Goal: Task Accomplishment & Management: Use online tool/utility

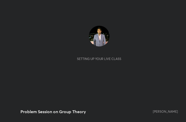
scroll to position [89, 165]
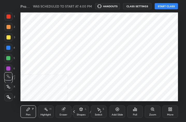
click at [170, 111] on icon at bounding box center [170, 109] width 4 height 4
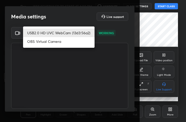
click at [83, 31] on body "1 2 3 4 5 6 7 C X Z C X Z E E Erase all H H Problem Session on Group Theory WAS…" at bounding box center [93, 61] width 186 height 122
click at [81, 12] on div at bounding box center [93, 61] width 186 height 122
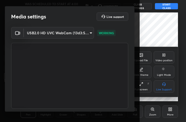
click at [86, 33] on body "1 2 3 4 5 6 7 C X Z C X Z E E Erase all H H Problem Session on Group Theory WAS…" at bounding box center [93, 61] width 186 height 122
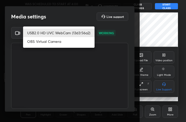
click at [125, 31] on div at bounding box center [93, 61] width 186 height 122
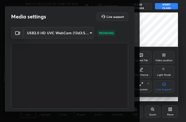
click at [183, 27] on div at bounding box center [93, 61] width 186 height 122
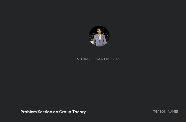
scroll to position [89, 165]
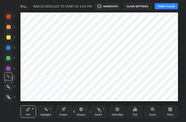
click at [170, 113] on div "More" at bounding box center [171, 111] width 16 height 12
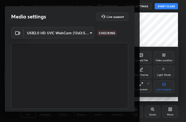
click at [89, 31] on body "1 2 3 4 5 6 7 C X Z C X Z E E Erase all H H Problem Session on Group Theory WAS…" at bounding box center [93, 61] width 186 height 122
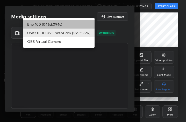
click at [83, 25] on li "Brio 100 (046d:094c)" at bounding box center [59, 24] width 72 height 9
type input "d7c4962d4ead45d72d61ead5c76da7b4797dfe199ea0b9e793b7c06f30b76eea"
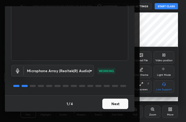
click at [117, 101] on button "Next" at bounding box center [115, 104] width 26 height 10
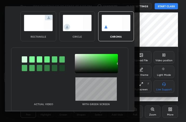
click at [82, 34] on div "circle" at bounding box center [77, 26] width 36 height 30
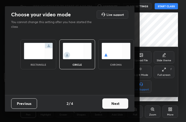
scroll to position [0, 0]
click at [118, 105] on button "Next" at bounding box center [115, 103] width 26 height 10
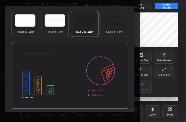
scroll to position [33, 0]
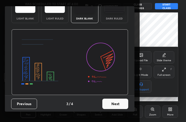
click at [120, 101] on button "Next" at bounding box center [115, 104] width 26 height 10
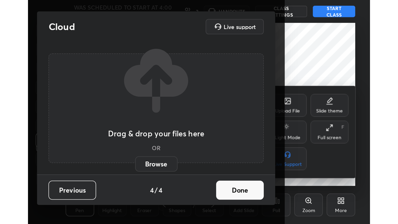
scroll to position [0, 0]
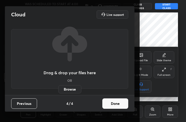
click at [120, 103] on button "Done" at bounding box center [115, 103] width 26 height 10
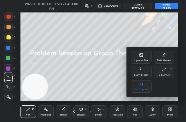
click at [169, 75] on div "Full screen" at bounding box center [164, 75] width 13 height 3
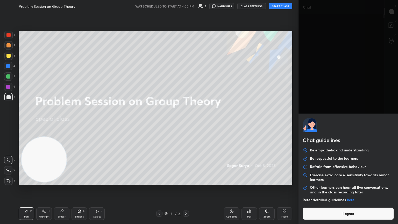
click at [186, 122] on body "1 2 3 4 5 6 7 C X Z C X Z E E Erase all H H Problem Session on Group Theory WAS…" at bounding box center [199, 112] width 398 height 224
click at [186, 122] on button "I agree" at bounding box center [348, 213] width 91 height 12
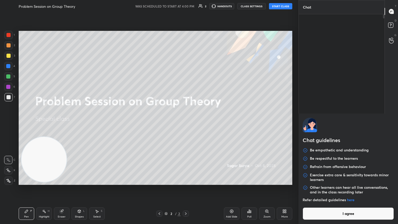
type textarea "x"
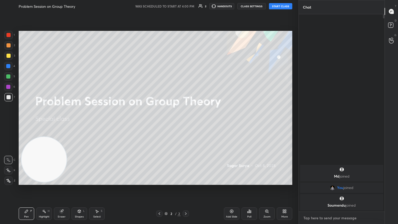
type textarea "c"
type textarea "x"
type textarea "cl"
type textarea "x"
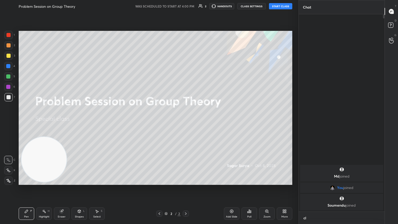
scroll to position [2, 2]
type textarea "cls"
type textarea "x"
type textarea "clsd"
type textarea "x"
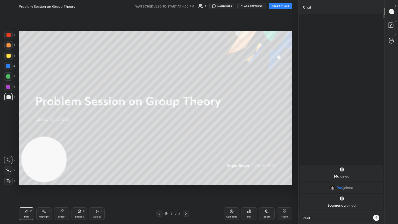
type textarea "clsd"
type textarea "x"
type textarea "clsd"
type textarea "x"
type textarea "cls"
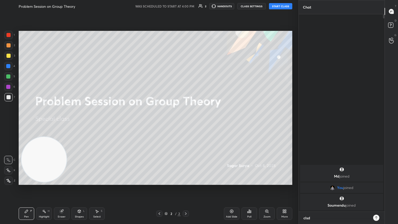
type textarea "x"
type textarea "cl"
type textarea "x"
type textarea "cls"
type textarea "x"
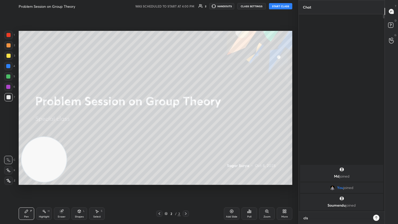
type textarea "clsd"
type textarea "x"
type textarea "clsdd"
type textarea "x"
type textarea "clsdd"
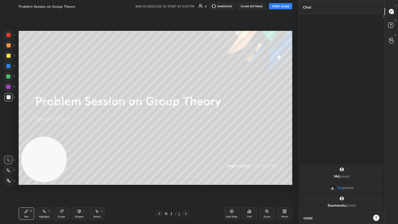
type textarea "x"
type textarea "clsdd"
type textarea "x"
type textarea "clsd"
type textarea "x"
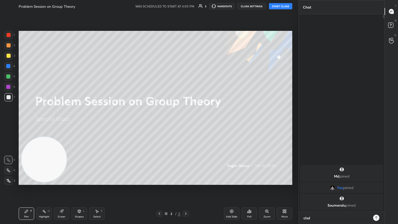
type textarea "cls"
type textarea "x"
type textarea "cl"
type textarea "x"
type textarea "c"
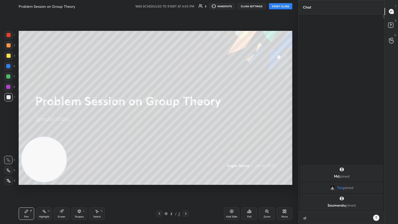
type textarea "x"
type textarea "A"
type textarea "x"
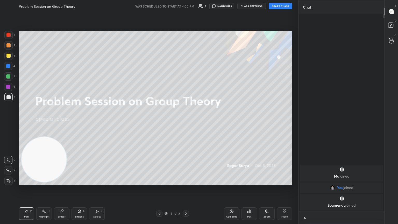
type textarea "AT"
type textarea "x"
type textarea "AT"
type textarea "x"
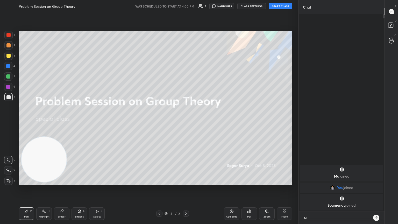
type textarea "AT 4"
type textarea "x"
type textarea "AT 4:"
type textarea "x"
type textarea "AT 4:1"
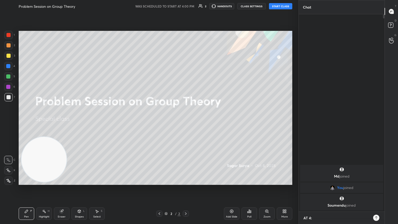
type textarea "x"
type textarea "AT 4:15"
type textarea "x"
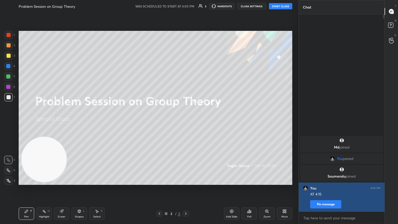
click at [186, 122] on button "Pin message" at bounding box center [325, 204] width 31 height 8
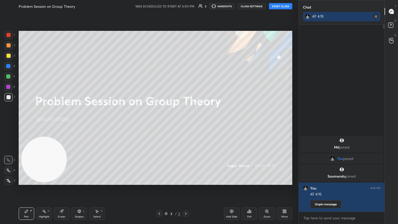
click at [186, 6] on button "START CLASS" at bounding box center [280, 6] width 23 height 6
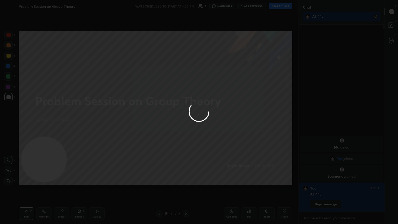
type textarea "x"
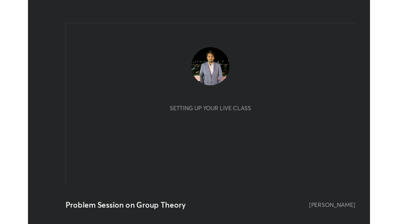
scroll to position [89, 165]
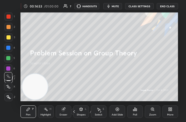
click at [171, 112] on div "More" at bounding box center [171, 111] width 16 height 12
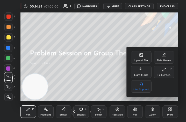
drag, startPoint x: 162, startPoint y: 72, endPoint x: 212, endPoint y: 141, distance: 85.5
click at [162, 73] on div "Full screen F" at bounding box center [164, 72] width 21 height 12
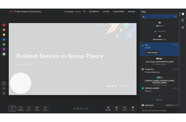
scroll to position [7, 0]
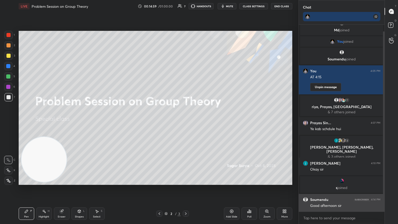
drag, startPoint x: 383, startPoint y: 199, endPoint x: 375, endPoint y: 208, distance: 11.4
click at [186, 122] on div at bounding box center [383, 118] width 3 height 187
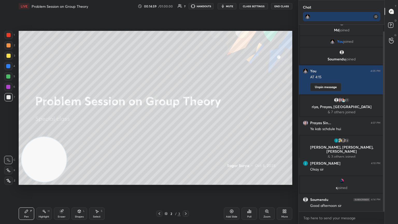
click at [186, 122] on div "More" at bounding box center [285, 213] width 16 height 12
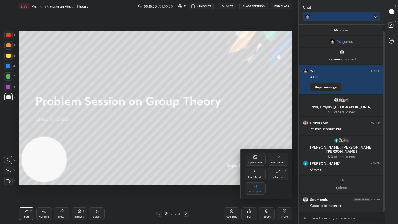
click at [186, 122] on icon at bounding box center [255, 157] width 3 height 3
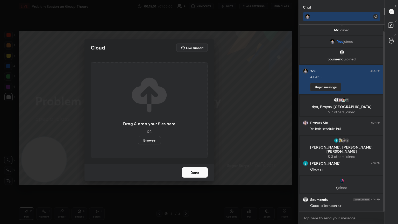
click at [186, 122] on div "Cloud Live support Drag & drop your files here OR Browse Done" at bounding box center [149, 112] width 299 height 224
click at [186, 122] on button "Done" at bounding box center [195, 172] width 26 height 10
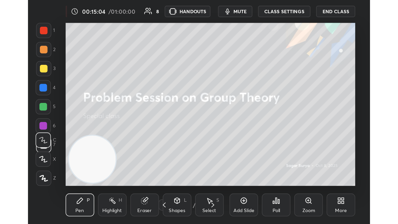
scroll to position [89, 165]
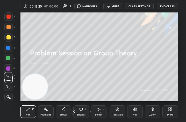
click at [173, 111] on div "More" at bounding box center [171, 111] width 16 height 12
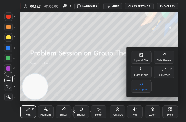
click at [144, 60] on div "Upload File" at bounding box center [141, 60] width 13 height 3
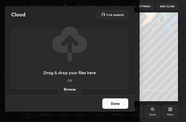
click at [71, 89] on label "Browse" at bounding box center [69, 89] width 23 height 8
click at [58, 89] on input "Browse" at bounding box center [58, 89] width 0 height 8
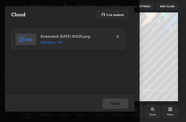
click at [114, 101] on div "Done" at bounding box center [70, 103] width 130 height 17
click at [114, 102] on div "Done" at bounding box center [70, 103] width 130 height 17
click at [114, 103] on button "Done" at bounding box center [115, 103] width 26 height 10
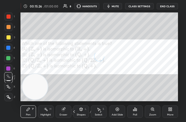
click at [174, 111] on div "More" at bounding box center [171, 111] width 16 height 12
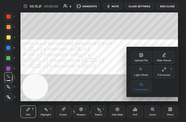
click at [168, 75] on div "Full screen" at bounding box center [164, 75] width 13 height 3
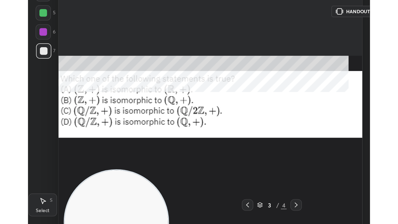
scroll to position [25736, 25557]
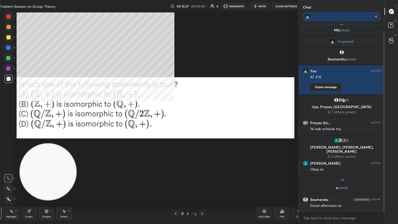
type textarea "x"
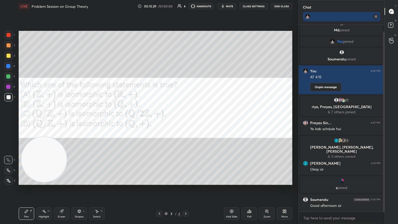
click at [186, 5] on button "CLASS SETTINGS" at bounding box center [254, 6] width 29 height 6
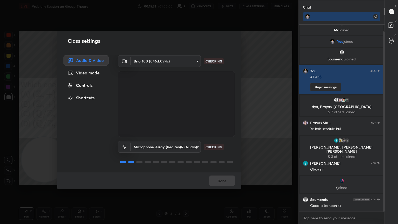
click at [95, 89] on div "Controls" at bounding box center [86, 85] width 45 height 10
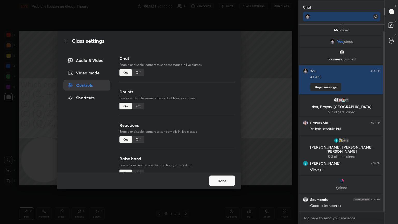
click at [140, 69] on div "Chat Enable or disable learners to send messages in live classes On Off" at bounding box center [178, 71] width 116 height 33
click at [141, 71] on div "Off" at bounding box center [138, 72] width 12 height 7
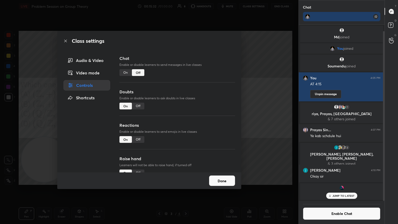
click at [2, 122] on div "Class settings Audio & Video Video mode Controls Shortcuts Chat Enable or disab…" at bounding box center [149, 112] width 299 height 224
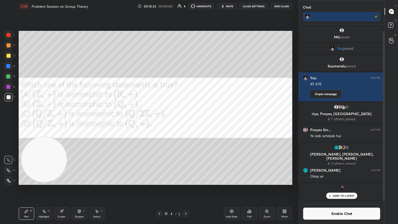
click at [8, 56] on div at bounding box center [8, 56] width 4 height 4
click at [186, 8] on button "mute" at bounding box center [227, 6] width 19 height 6
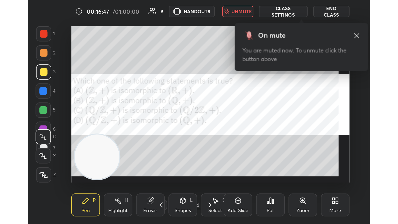
scroll to position [89, 165]
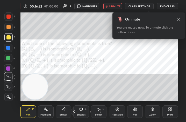
click at [170, 113] on div "More" at bounding box center [170, 114] width 6 height 3
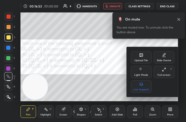
click at [166, 72] on div "Full screen F" at bounding box center [164, 72] width 21 height 12
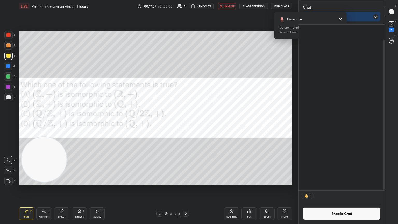
scroll to position [175, 84]
click at [186, 5] on span "unmute" at bounding box center [229, 6] width 11 height 4
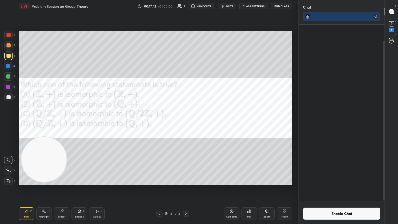
click at [186, 122] on div "Poll" at bounding box center [250, 213] width 16 height 12
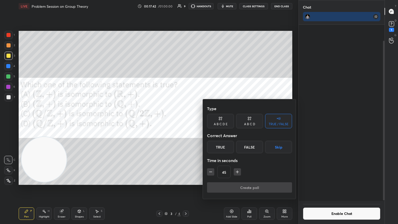
click at [186, 122] on div "A B C D" at bounding box center [249, 124] width 11 height 3
click at [186, 122] on div "A B C D Skip" at bounding box center [249, 147] width 85 height 12
click at [186, 122] on button "Skip" at bounding box center [284, 147] width 15 height 12
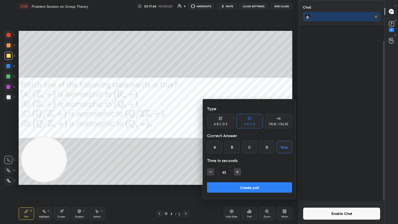
click at [186, 122] on button "Create poll" at bounding box center [249, 187] width 85 height 10
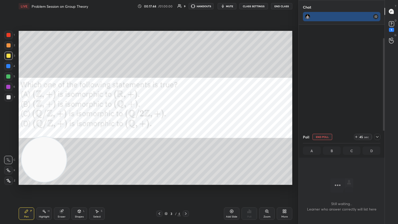
scroll to position [2, 2]
click at [186, 17] on div "T Messages (T)" at bounding box center [391, 11] width 13 height 15
click at [186, 24] on rect at bounding box center [391, 24] width 5 height 5
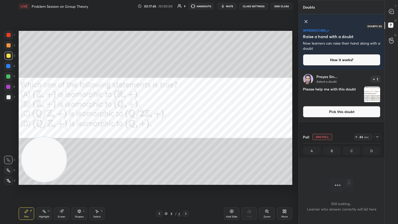
scroll to position [126, 84]
click at [186, 122] on button "End Poll" at bounding box center [323, 137] width 20 height 6
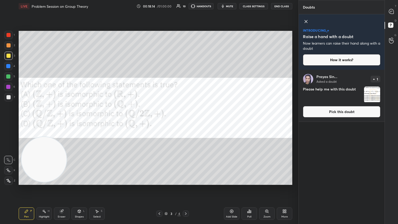
scroll to position [152, 84]
click at [6, 37] on div at bounding box center [8, 35] width 8 height 8
click at [186, 12] on icon at bounding box center [391, 11] width 5 height 5
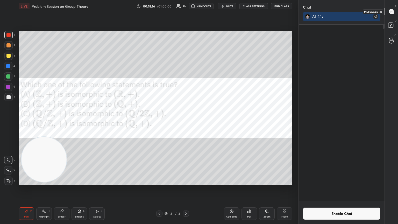
scroll to position [175, 84]
click at [7, 100] on div at bounding box center [8, 97] width 8 height 8
click at [7, 90] on div at bounding box center [8, 87] width 8 height 8
click at [9, 61] on div "1 2 3 4 5 6 7" at bounding box center [9, 67] width 11 height 73
click at [9, 59] on div at bounding box center [8, 56] width 8 height 8
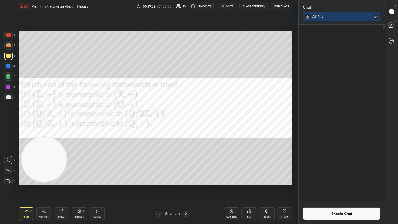
click at [10, 71] on div "4" at bounding box center [9, 67] width 11 height 10
click at [7, 76] on div at bounding box center [8, 76] width 4 height 4
click at [5, 95] on div "7" at bounding box center [9, 97] width 11 height 8
click at [8, 98] on div at bounding box center [8, 97] width 4 height 4
click at [186, 10] on icon at bounding box center [391, 11] width 5 height 5
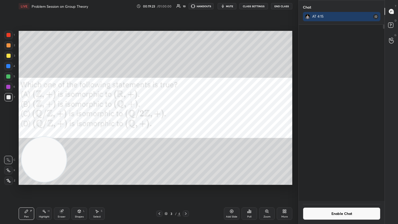
click at [186, 122] on button "Enable Chat" at bounding box center [342, 213] width 78 height 12
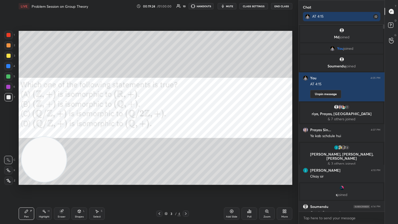
scroll to position [185, 84]
click at [186, 122] on textarea at bounding box center [342, 218] width 78 height 8
click at [13, 91] on div "6" at bounding box center [9, 88] width 11 height 10
click at [11, 95] on div "7" at bounding box center [9, 97] width 11 height 8
drag, startPoint x: 385, startPoint y: 43, endPoint x: 385, endPoint y: 54, distance: 11.7
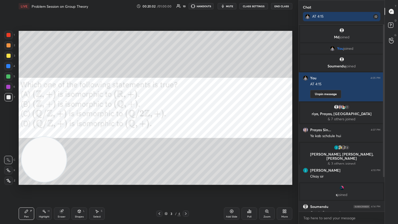
click at [186, 55] on div "T Messages (T) D Doubts (D) G Raise Hand (G)" at bounding box center [391, 112] width 13 height 224
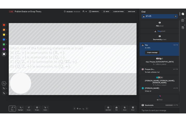
scroll to position [47, 0]
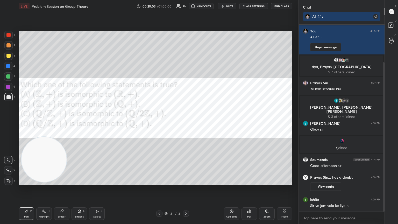
drag, startPoint x: 384, startPoint y: 64, endPoint x: 388, endPoint y: 107, distance: 42.4
click at [186, 105] on div "Chat AT 4:15 You joined [PERSON_NAME] joined You 4:05 PM AT 4:15 Unpin message …" at bounding box center [349, 112] width 100 height 224
click at [9, 95] on div at bounding box center [8, 97] width 8 height 8
click at [11, 94] on div "1 2 3 4 5 6 7" at bounding box center [9, 67] width 11 height 73
drag, startPoint x: 10, startPoint y: 35, endPoint x: 4, endPoint y: 38, distance: 6.8
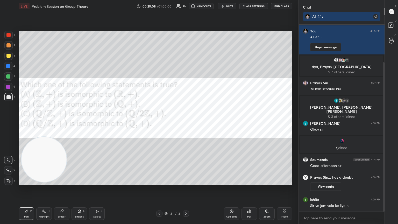
click at [9, 38] on div at bounding box center [8, 35] width 8 height 8
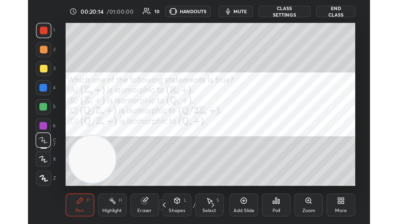
scroll to position [89, 165]
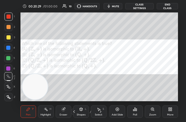
click at [119, 6] on span "mute" at bounding box center [115, 6] width 7 height 4
click at [174, 114] on div "More" at bounding box center [171, 111] width 16 height 12
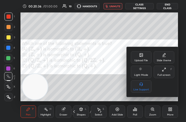
click at [144, 54] on div "Upload File" at bounding box center [141, 57] width 21 height 12
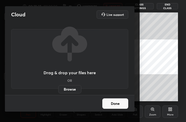
click at [72, 90] on label "Browse" at bounding box center [69, 89] width 23 height 8
click at [58, 90] on input "Browse" at bounding box center [58, 89] width 0 height 8
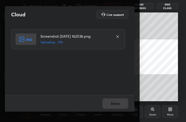
drag, startPoint x: 125, startPoint y: 110, endPoint x: 125, endPoint y: 108, distance: 2.6
click at [125, 110] on div "Done" at bounding box center [70, 103] width 130 height 17
click at [124, 107] on div "Done" at bounding box center [70, 103] width 130 height 17
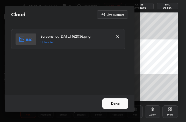
click at [123, 107] on button "Done" at bounding box center [115, 103] width 26 height 10
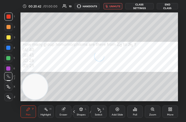
click at [172, 112] on div "More" at bounding box center [171, 111] width 16 height 12
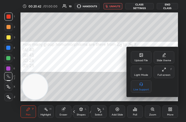
click at [168, 75] on div "Full screen" at bounding box center [164, 75] width 13 height 3
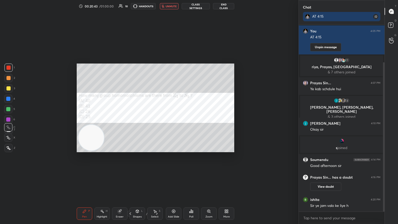
scroll to position [25736, 25558]
type textarea "x"
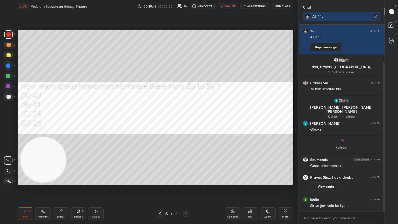
scroll to position [25736, 25649]
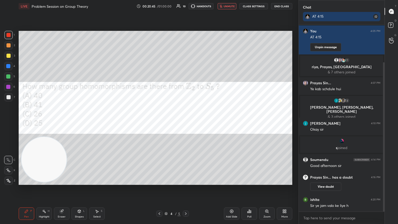
click at [186, 7] on button "CLASS SETTINGS" at bounding box center [254, 6] width 29 height 6
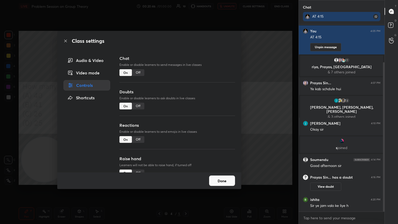
click at [141, 74] on div "Off" at bounding box center [138, 72] width 12 height 7
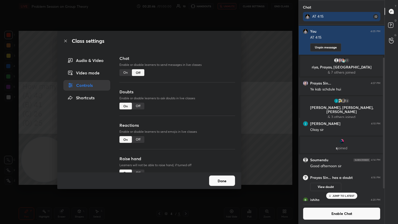
click at [186, 69] on div "Class settings Audio & Video Video mode Controls Shortcuts Chat Enable or disab…" at bounding box center [149, 112] width 299 height 224
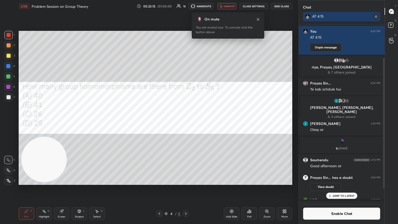
scroll to position [2, 2]
click at [186, 5] on span "unmute" at bounding box center [229, 6] width 11 height 4
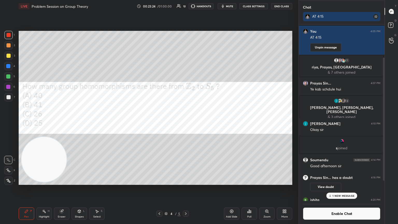
click at [186, 122] on div "Poll" at bounding box center [250, 213] width 16 height 12
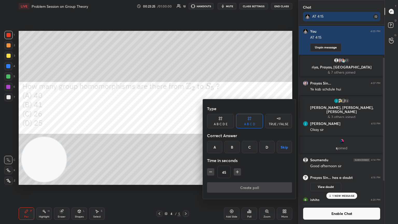
click at [186, 122] on button "Skip" at bounding box center [284, 147] width 15 height 12
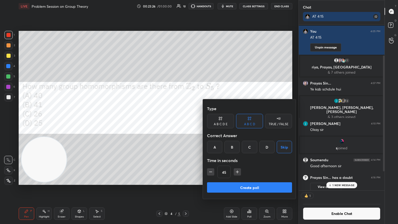
click at [186, 122] on button "Create poll" at bounding box center [249, 187] width 85 height 10
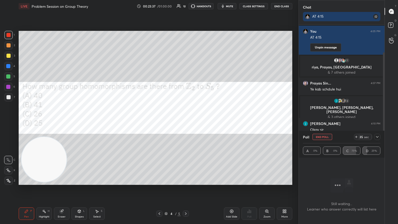
click at [186, 122] on button "End Poll" at bounding box center [323, 137] width 20 height 6
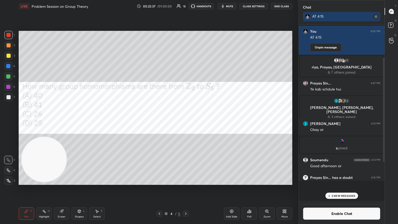
scroll to position [2, 2]
click at [186, 122] on button "Enable Chat" at bounding box center [342, 213] width 78 height 12
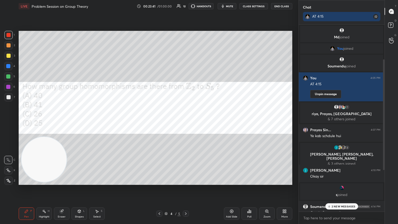
click at [11, 100] on div at bounding box center [8, 97] width 8 height 8
click at [8, 37] on div "1 2 3 4 5 6 7 C X Z C X Z E E Erase all H H" at bounding box center [8, 108] width 17 height 154
drag, startPoint x: 8, startPoint y: 36, endPoint x: 6, endPoint y: 33, distance: 3.5
click at [8, 36] on div at bounding box center [8, 35] width 4 height 4
click at [81, 122] on div "Shapes" at bounding box center [79, 216] width 9 height 3
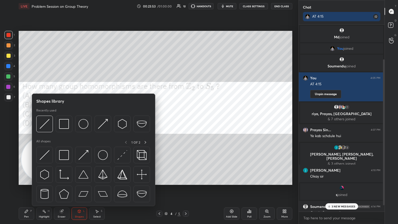
click at [46, 122] on img at bounding box center [45, 155] width 10 height 10
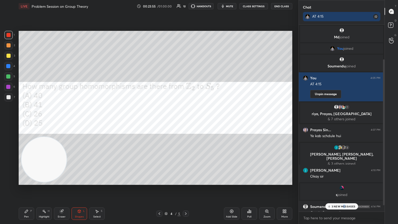
click at [186, 122] on p "3 NEW MESSAGES" at bounding box center [344, 206] width 24 height 3
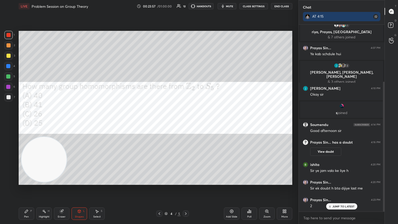
click at [9, 99] on div at bounding box center [8, 97] width 4 height 4
click at [31, 122] on div "Pen P" at bounding box center [27, 213] width 16 height 12
click at [11, 37] on div at bounding box center [8, 35] width 8 height 8
click at [9, 101] on div at bounding box center [8, 97] width 8 height 8
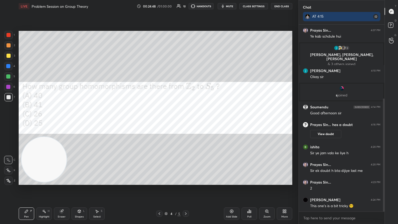
scroll to position [122, 0]
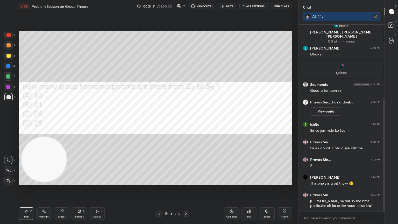
click at [7, 88] on div at bounding box center [8, 87] width 4 height 4
click at [8, 61] on div "3" at bounding box center [9, 57] width 11 height 10
click at [8, 55] on div at bounding box center [8, 56] width 4 height 4
click at [10, 34] on div at bounding box center [8, 35] width 8 height 8
click at [7, 37] on div at bounding box center [8, 35] width 4 height 4
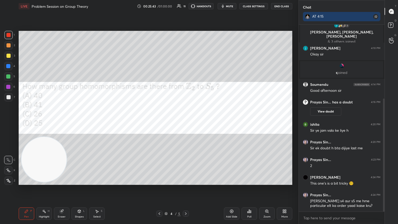
scroll to position [149, 0]
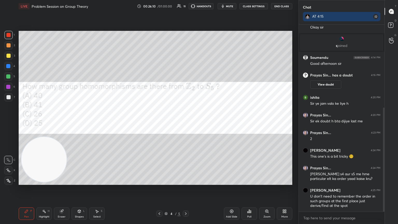
click at [7, 86] on div at bounding box center [8, 87] width 4 height 4
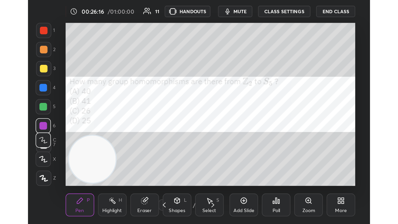
scroll to position [89, 165]
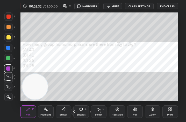
click at [170, 112] on div "More" at bounding box center [171, 111] width 16 height 12
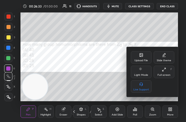
click at [144, 54] on div "Upload File" at bounding box center [141, 57] width 21 height 12
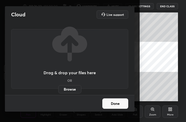
click at [73, 89] on label "Browse" at bounding box center [69, 89] width 23 height 8
click at [58, 89] on input "Browse" at bounding box center [58, 89] width 0 height 8
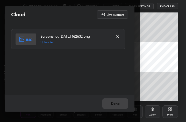
click at [120, 105] on div "Done" at bounding box center [70, 103] width 130 height 17
click at [120, 106] on button "Done" at bounding box center [115, 103] width 26 height 10
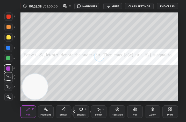
click at [169, 112] on div "More" at bounding box center [171, 111] width 16 height 12
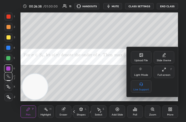
click at [165, 75] on div "Full screen" at bounding box center [164, 75] width 13 height 3
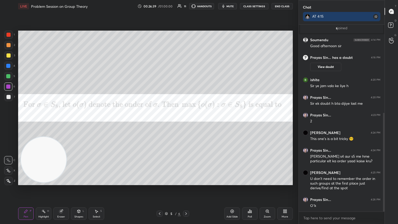
scroll to position [25736, 25649]
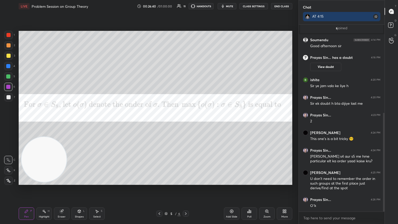
click at [186, 6] on span "mute" at bounding box center [229, 6] width 7 height 4
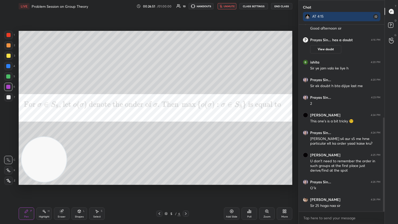
click at [158, 122] on icon at bounding box center [159, 214] width 4 height 4
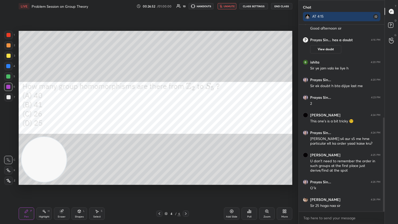
click at [186, 7] on span "unmute" at bounding box center [229, 6] width 11 height 4
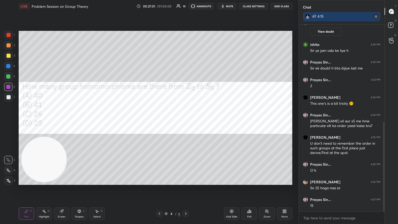
click at [186, 122] on icon at bounding box center [186, 214] width 4 height 4
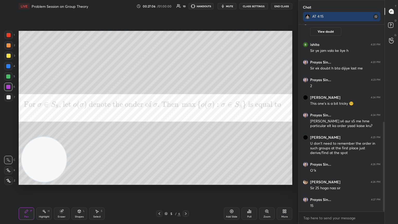
click at [7, 55] on div at bounding box center [8, 56] width 4 height 4
click at [10, 55] on div at bounding box center [8, 56] width 4 height 4
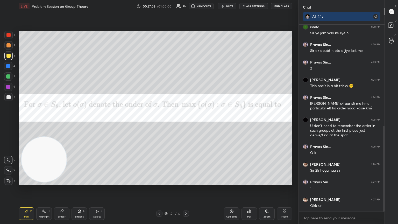
click at [9, 74] on div at bounding box center [8, 76] width 8 height 8
click at [9, 75] on div at bounding box center [8, 76] width 4 height 4
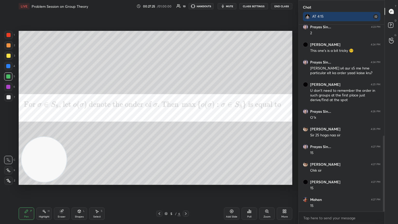
scroll to position [272, 0]
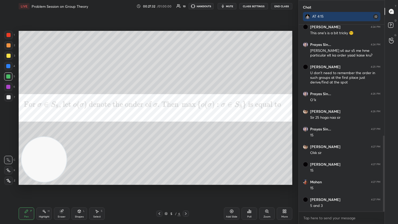
click at [8, 36] on div at bounding box center [8, 35] width 4 height 4
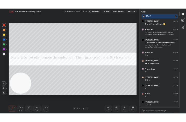
scroll to position [282, 0]
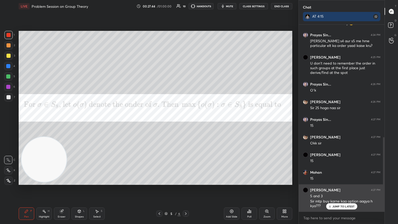
drag, startPoint x: 348, startPoint y: 206, endPoint x: 348, endPoint y: 209, distance: 2.9
click at [186, 122] on p "JUMP TO LATEST" at bounding box center [344, 206] width 22 height 3
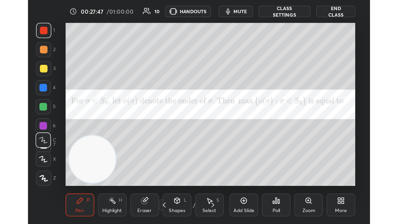
scroll to position [89, 165]
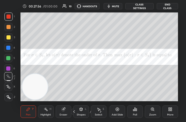
click at [175, 115] on div "More" at bounding box center [171, 111] width 16 height 12
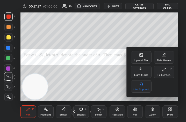
click at [166, 72] on div "Full screen F" at bounding box center [164, 72] width 21 height 12
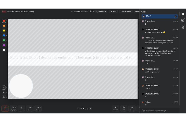
scroll to position [292, 0]
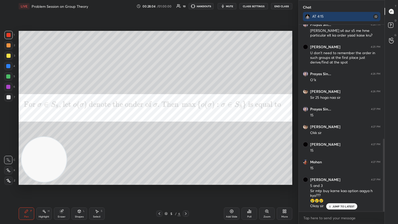
click at [186, 122] on div "More" at bounding box center [285, 213] width 16 height 12
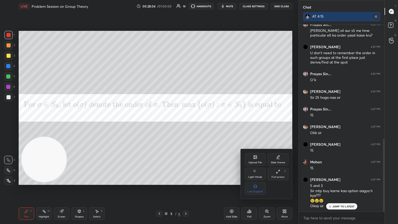
click at [186, 122] on div "Upload File" at bounding box center [255, 159] width 21 height 12
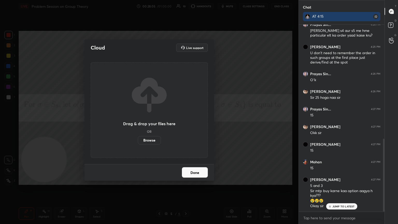
click at [157, 122] on label "Browse" at bounding box center [149, 140] width 23 height 8
click at [138, 122] on input "Browse" at bounding box center [138, 140] width 0 height 8
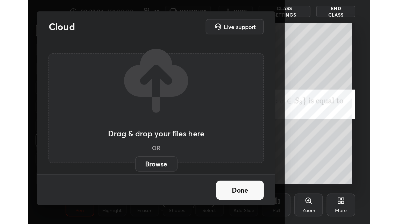
scroll to position [89, 165]
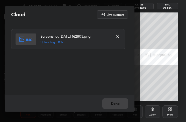
click at [117, 103] on div "Done" at bounding box center [70, 103] width 130 height 17
click at [118, 103] on button "Done" at bounding box center [115, 103] width 26 height 10
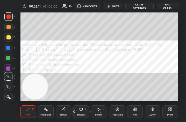
click at [174, 110] on div "More" at bounding box center [171, 111] width 16 height 12
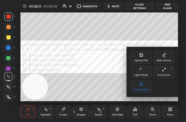
drag, startPoint x: 167, startPoint y: 72, endPoint x: 218, endPoint y: 141, distance: 85.4
click at [167, 73] on div "Full screen F" at bounding box center [164, 72] width 21 height 12
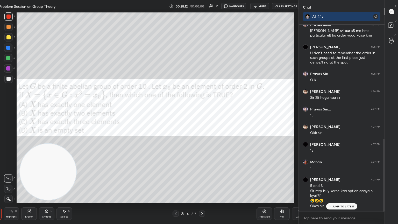
scroll to position [25736, 25574]
type textarea "x"
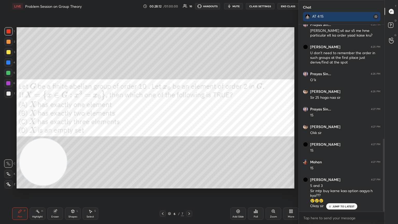
scroll to position [25736, 25646]
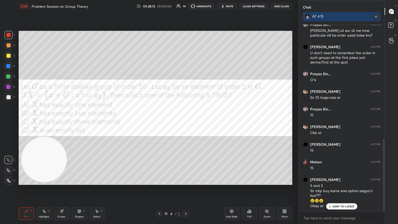
click at [186, 4] on button "CLASS SETTINGS" at bounding box center [254, 6] width 29 height 6
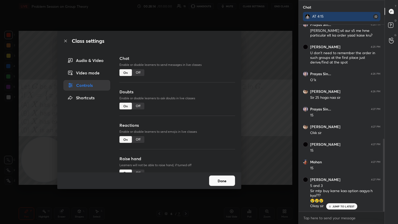
click at [139, 74] on div "Off" at bounding box center [138, 72] width 12 height 7
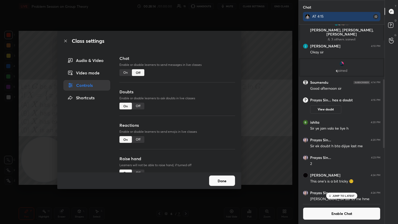
click at [186, 117] on div "Class settings Audio & Video Video mode Controls Shortcuts Chat Enable or disab…" at bounding box center [149, 112] width 299 height 224
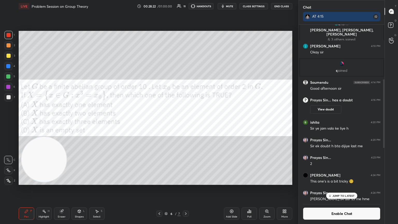
click at [186, 6] on span "mute" at bounding box center [229, 6] width 7 height 4
click at [186, 7] on button "End Class" at bounding box center [281, 6] width 21 height 6
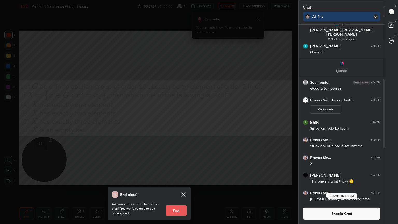
click at [185, 122] on icon at bounding box center [183, 194] width 6 height 6
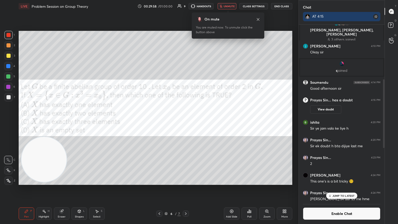
click at [186, 5] on span "unmute" at bounding box center [229, 6] width 11 height 4
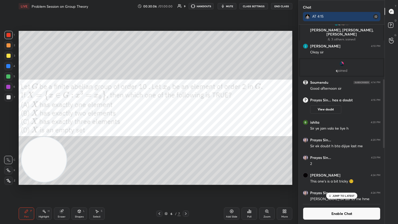
click at [186, 122] on div "Zoom" at bounding box center [267, 213] width 16 height 12
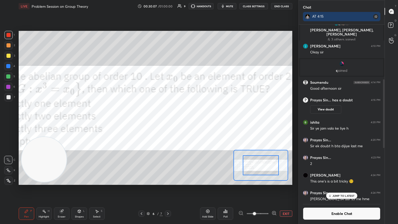
click at [186, 122] on div "Add Slide Poll EXIT" at bounding box center [246, 213] width 92 height 29
click at [186, 122] on button "EXIT" at bounding box center [286, 214] width 12 height 6
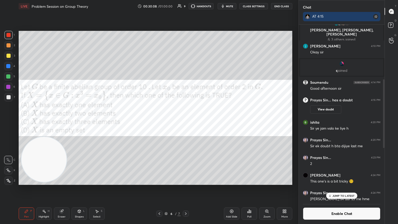
click at [186, 122] on icon at bounding box center [250, 212] width 1 height 2
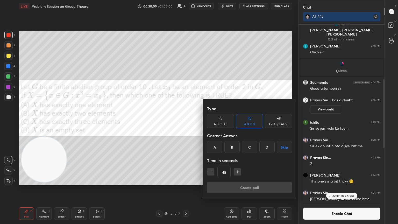
click at [186, 122] on button "Skip" at bounding box center [284, 147] width 15 height 12
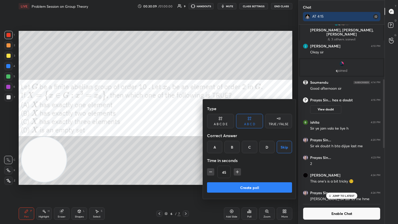
click at [186, 122] on button "Create poll" at bounding box center [249, 187] width 85 height 10
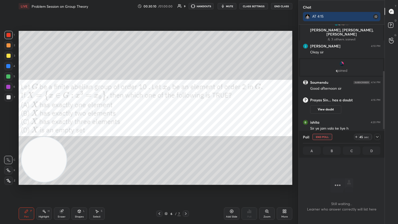
scroll to position [2, 2]
drag, startPoint x: 321, startPoint y: 136, endPoint x: 332, endPoint y: 143, distance: 13.3
click at [186, 122] on button "End Poll" at bounding box center [323, 137] width 20 height 6
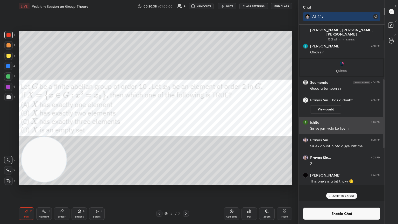
scroll to position [175, 84]
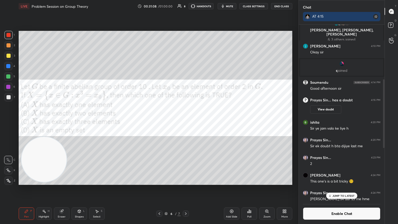
drag, startPoint x: 61, startPoint y: 212, endPoint x: 66, endPoint y: 185, distance: 27.5
click at [61, 122] on icon at bounding box center [61, 211] width 3 height 3
click at [30, 122] on div "Pen P" at bounding box center [27, 213] width 16 height 12
click at [7, 68] on div at bounding box center [8, 66] width 4 height 4
click at [63, 122] on div "Eraser" at bounding box center [62, 216] width 8 height 3
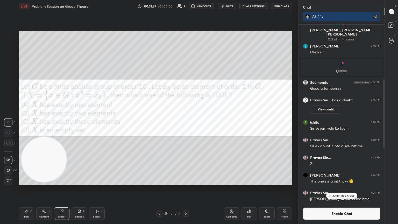
click at [33, 122] on div "Pen P" at bounding box center [27, 213] width 16 height 12
click at [12, 35] on div at bounding box center [8, 35] width 8 height 8
click at [8, 36] on div at bounding box center [8, 35] width 4 height 4
click at [186, 122] on button "Enable Chat" at bounding box center [342, 213] width 78 height 12
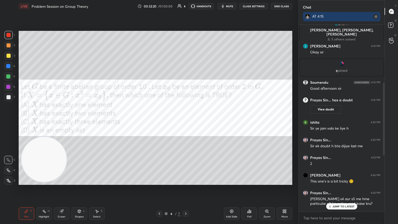
scroll to position [185, 84]
drag, startPoint x: 350, startPoint y: 206, endPoint x: 346, endPoint y: 205, distance: 3.9
click at [186, 122] on p "JUMP TO LATEST" at bounding box center [344, 206] width 22 height 3
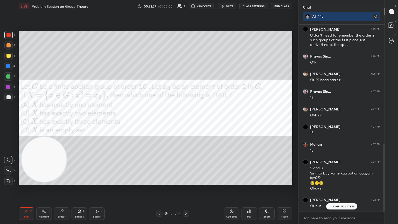
scroll to position [329, 0]
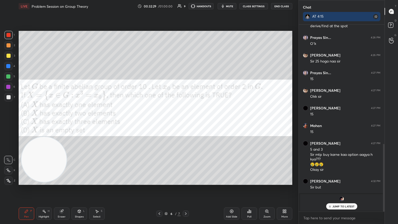
click at [186, 122] on div "JUMP TO LATEST" at bounding box center [341, 206] width 31 height 6
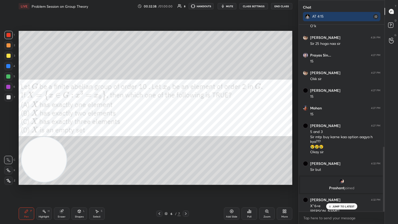
scroll to position [352, 0]
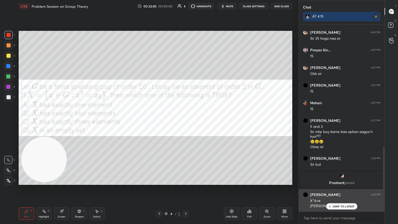
click at [186, 122] on p "JUMP TO LATEST" at bounding box center [344, 206] width 22 height 3
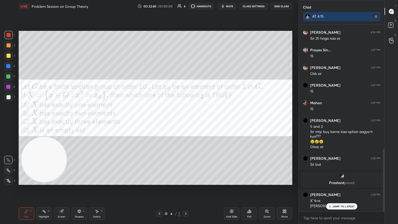
scroll to position [369, 0]
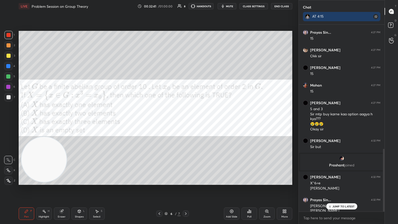
click at [186, 122] on p "JUMP TO LATEST" at bounding box center [344, 206] width 22 height 3
click at [10, 38] on div at bounding box center [8, 35] width 8 height 8
click at [11, 77] on div at bounding box center [8, 76] width 8 height 8
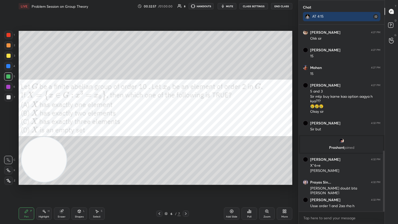
click at [66, 122] on div "Eraser" at bounding box center [62, 213] width 16 height 12
click at [27, 122] on div "Pen P" at bounding box center [27, 213] width 16 height 12
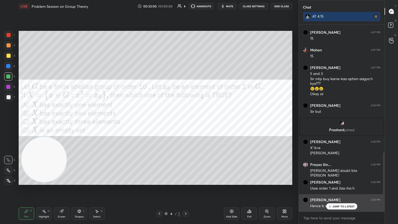
drag, startPoint x: 341, startPoint y: 206, endPoint x: 339, endPoint y: 208, distance: 2.7
click at [186, 122] on p "JUMP TO LATEST" at bounding box center [344, 206] width 22 height 3
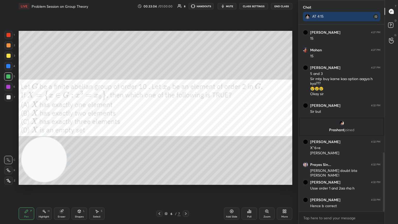
click at [8, 58] on div at bounding box center [8, 56] width 8 height 8
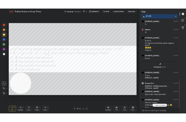
scroll to position [415, 0]
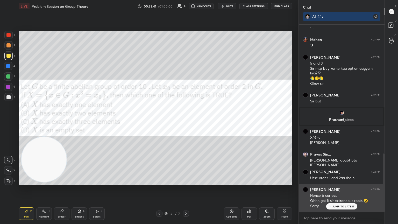
click at [186, 122] on p "JUMP TO LATEST" at bounding box center [344, 206] width 22 height 3
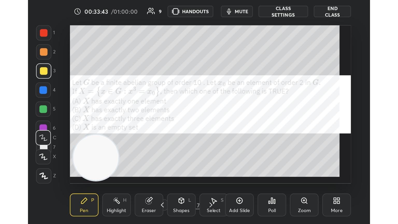
scroll to position [89, 165]
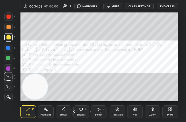
click at [176, 111] on div "More" at bounding box center [171, 111] width 16 height 12
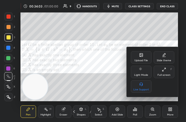
click at [144, 59] on div "Upload File" at bounding box center [141, 57] width 21 height 12
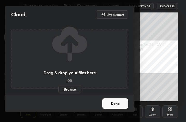
click at [72, 91] on label "Browse" at bounding box center [69, 89] width 23 height 8
click at [58, 91] on input "Browse" at bounding box center [58, 89] width 0 height 8
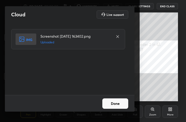
click at [119, 102] on button "Done" at bounding box center [115, 103] width 26 height 10
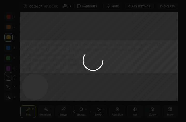
click at [123, 104] on div at bounding box center [93, 61] width 186 height 122
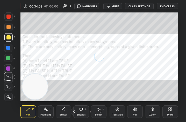
click at [169, 113] on div "More" at bounding box center [171, 111] width 16 height 12
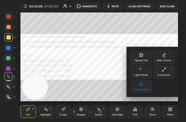
click at [167, 69] on div "Full screen F" at bounding box center [164, 72] width 21 height 12
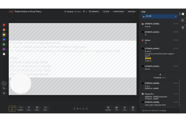
scroll to position [25736, 25649]
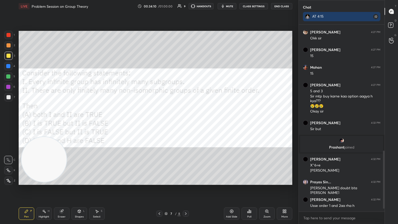
click at [186, 4] on button "mute" at bounding box center [227, 6] width 19 height 6
click at [132, 21] on div "Setting up your live class Poll for secs No correct answer Start poll" at bounding box center [156, 107] width 278 height 191
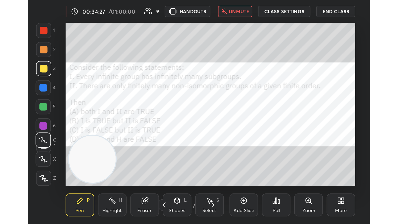
scroll to position [89, 165]
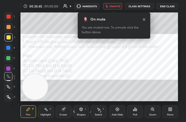
click at [143, 18] on icon at bounding box center [144, 19] width 4 height 4
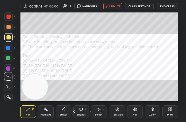
click at [165, 112] on div "More" at bounding box center [171, 111] width 16 height 12
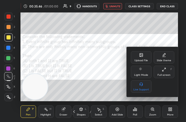
click at [159, 76] on div "Full screen F" at bounding box center [164, 72] width 21 height 12
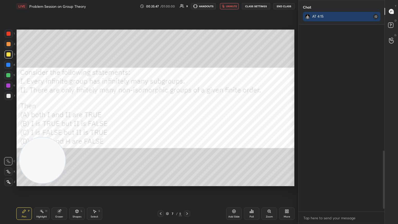
scroll to position [25736, 25649]
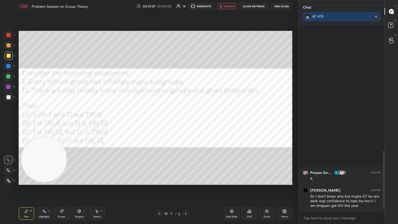
click at [186, 3] on div "LIVE Problem Session on Group Theory 00:37:07 / 01:00:00 10 HANDOUTS unmute CLA…" at bounding box center [156, 6] width 274 height 12
click at [186, 4] on button "unmute" at bounding box center [227, 6] width 19 height 6
click at [186, 122] on div "Zoom" at bounding box center [267, 213] width 16 height 12
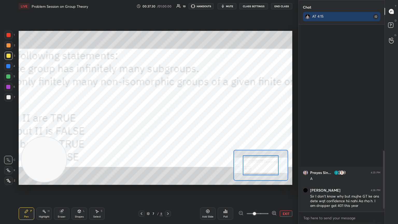
drag, startPoint x: 285, startPoint y: 209, endPoint x: 285, endPoint y: 213, distance: 4.1
click at [186, 122] on div "Add Slide Poll EXIT" at bounding box center [246, 213] width 92 height 29
click at [186, 122] on button "EXIT" at bounding box center [286, 214] width 12 height 6
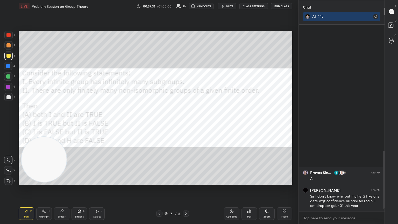
click at [186, 122] on icon at bounding box center [249, 211] width 4 height 4
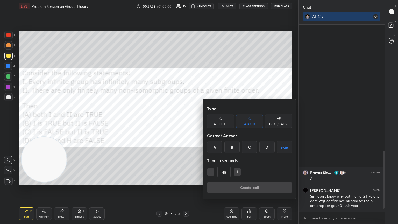
click at [186, 122] on button "Skip" at bounding box center [284, 147] width 15 height 12
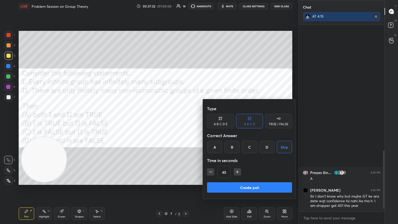
click at [186, 122] on button "Create poll" at bounding box center [249, 187] width 85 height 10
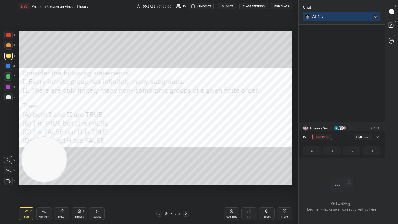
scroll to position [564, 0]
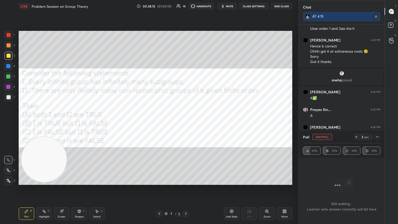
click at [186, 122] on button "End Poll" at bounding box center [323, 137] width 20 height 6
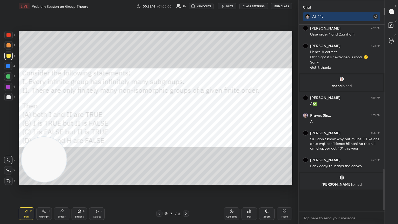
scroll to position [2, 2]
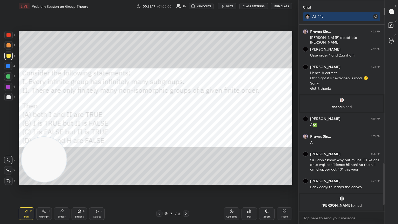
click at [9, 34] on div at bounding box center [8, 35] width 8 height 8
click at [10, 65] on div at bounding box center [8, 66] width 4 height 4
click at [10, 37] on div at bounding box center [8, 35] width 4 height 4
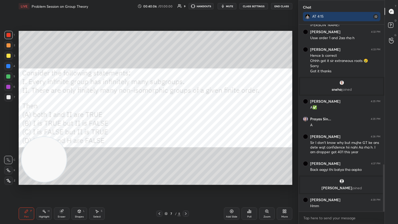
click at [66, 122] on div "Eraser" at bounding box center [62, 213] width 16 height 12
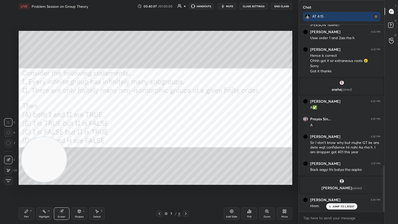
scroll to position [572, 0]
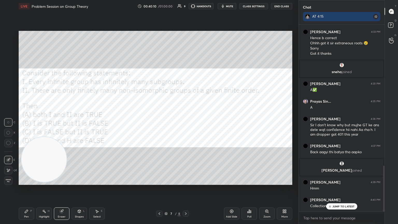
click at [26, 122] on icon at bounding box center [26, 211] width 3 height 3
click at [8, 56] on div at bounding box center [8, 56] width 4 height 4
click at [9, 36] on div at bounding box center [8, 35] width 4 height 4
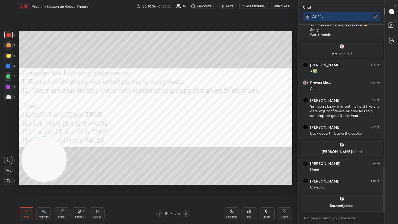
scroll to position [609, 0]
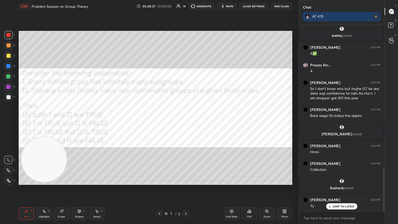
click at [64, 122] on div "Eraser" at bounding box center [62, 213] width 16 height 12
click at [23, 122] on div "Pen P Highlight H Eraser Shapes L Select S 7 / 8 Add Slide Poll Zoom More" at bounding box center [156, 213] width 274 height 21
click at [24, 122] on icon at bounding box center [26, 211] width 4 height 4
click at [7, 49] on div at bounding box center [8, 45] width 8 height 8
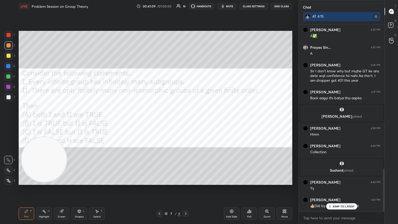
click at [186, 122] on p "JUMP TO LATEST" at bounding box center [344, 206] width 22 height 3
click at [11, 39] on div "1" at bounding box center [9, 36] width 10 height 10
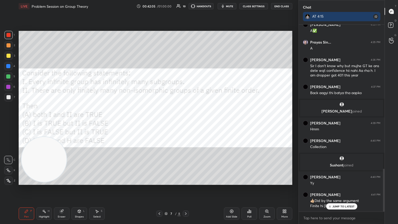
click at [66, 122] on div "Eraser" at bounding box center [62, 213] width 16 height 12
click at [27, 122] on div "Pen P" at bounding box center [27, 213] width 16 height 12
click at [10, 75] on div at bounding box center [8, 76] width 4 height 4
click at [9, 78] on div at bounding box center [8, 76] width 4 height 4
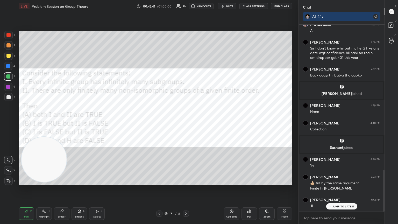
click at [11, 64] on div at bounding box center [8, 66] width 8 height 8
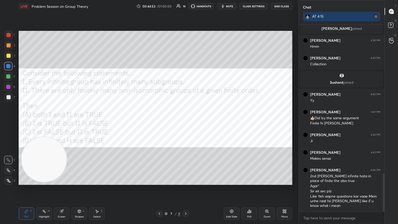
scroll to position [732, 0]
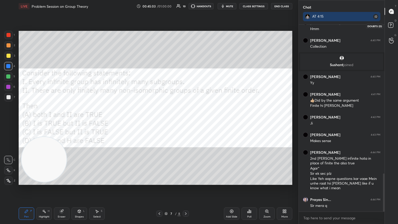
click at [186, 29] on icon at bounding box center [391, 25] width 9 height 9
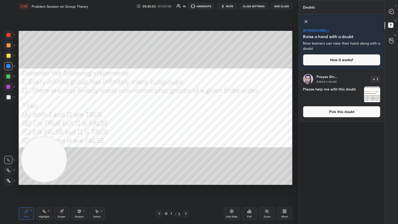
scroll to position [153, 84]
click at [186, 99] on img "grid" at bounding box center [372, 95] width 16 height 16
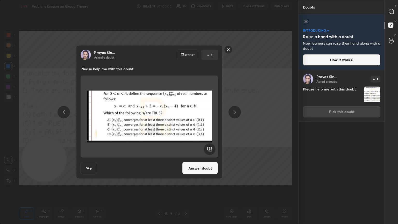
click at [186, 50] on rect at bounding box center [229, 50] width 8 height 8
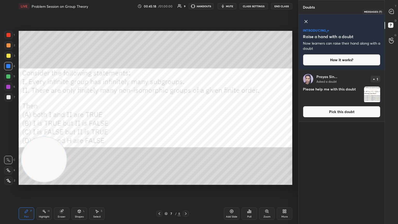
click at [186, 13] on icon at bounding box center [391, 11] width 5 height 5
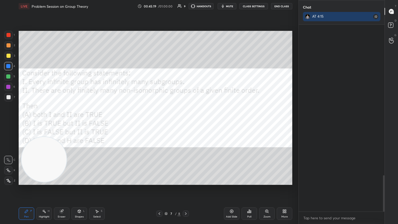
scroll to position [185, 84]
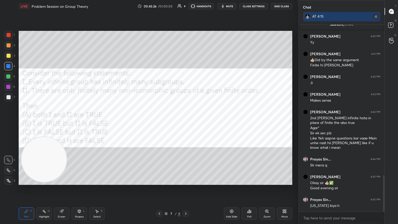
click at [186, 6] on button "End Class" at bounding box center [281, 6] width 21 height 6
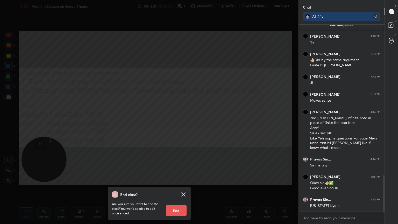
click at [176, 122] on button "End" at bounding box center [176, 210] width 21 height 10
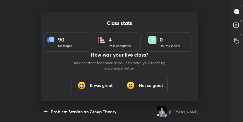
scroll to position [0, 0]
type textarea "x"
